Goal: Task Accomplishment & Management: Manage account settings

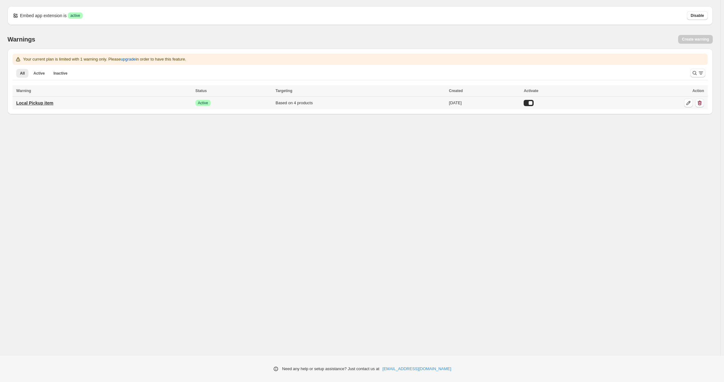
click at [49, 103] on p "Local Pickup item" at bounding box center [34, 103] width 37 height 6
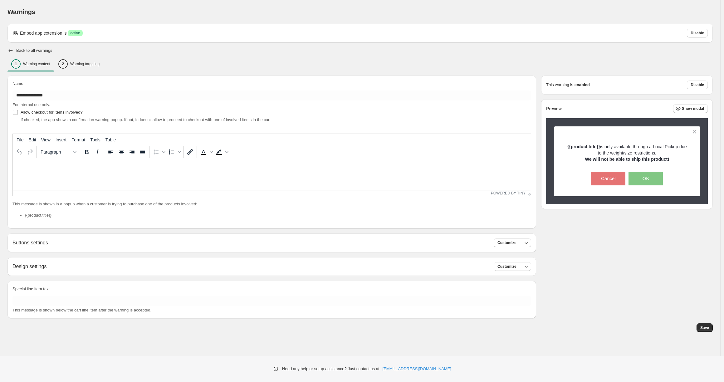
type input "**********"
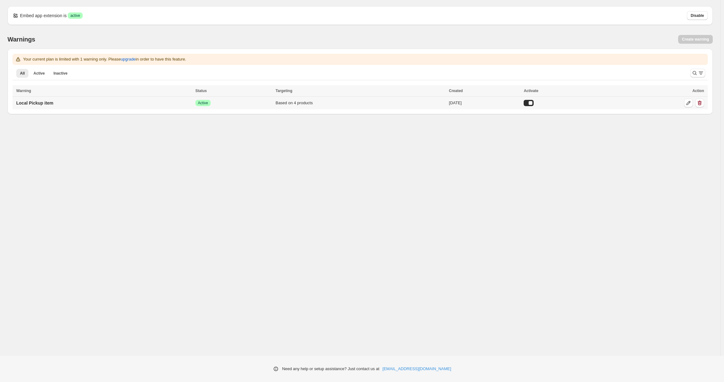
drag, startPoint x: 546, startPoint y: 102, endPoint x: 534, endPoint y: 102, distance: 11.9
click at [534, 102] on tr "Local Pickup item Success Active Based on 4 products [DATE]" at bounding box center [359, 103] width 695 height 13
click at [520, 102] on div "[DATE]" at bounding box center [484, 103] width 71 height 6
click at [534, 102] on div at bounding box center [529, 103] width 10 height 6
click at [51, 103] on p "Local Pickup item" at bounding box center [34, 103] width 37 height 6
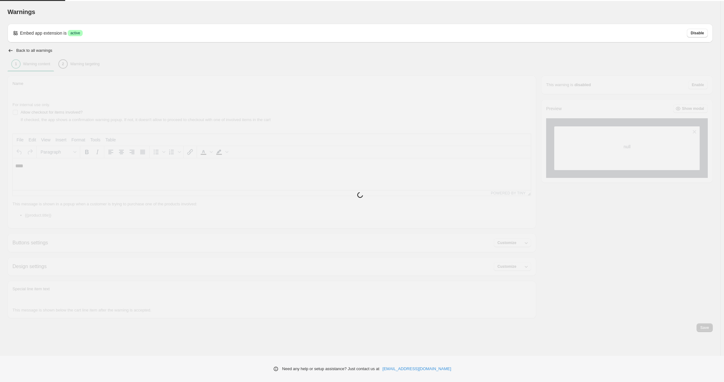
type input "**********"
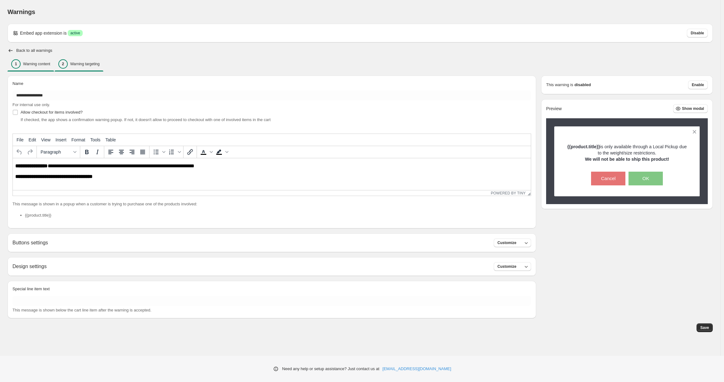
click at [91, 64] on p "Warning targeting" at bounding box center [84, 63] width 29 height 5
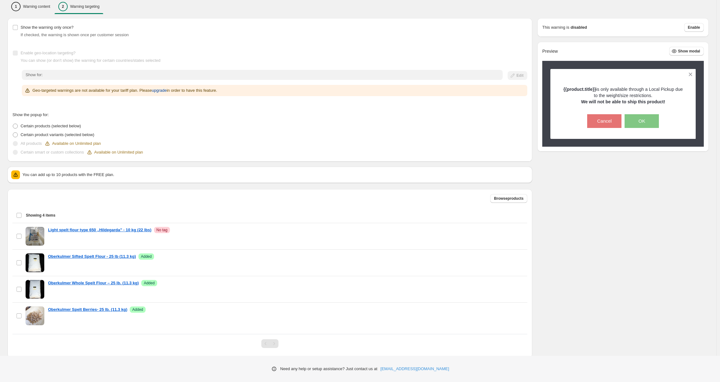
scroll to position [74, 0]
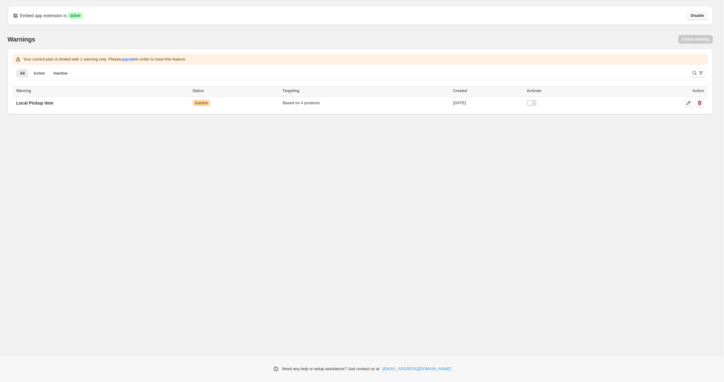
click at [696, 15] on span "Disable" at bounding box center [696, 15] width 13 height 5
